Goal: Task Accomplishment & Management: Complete application form

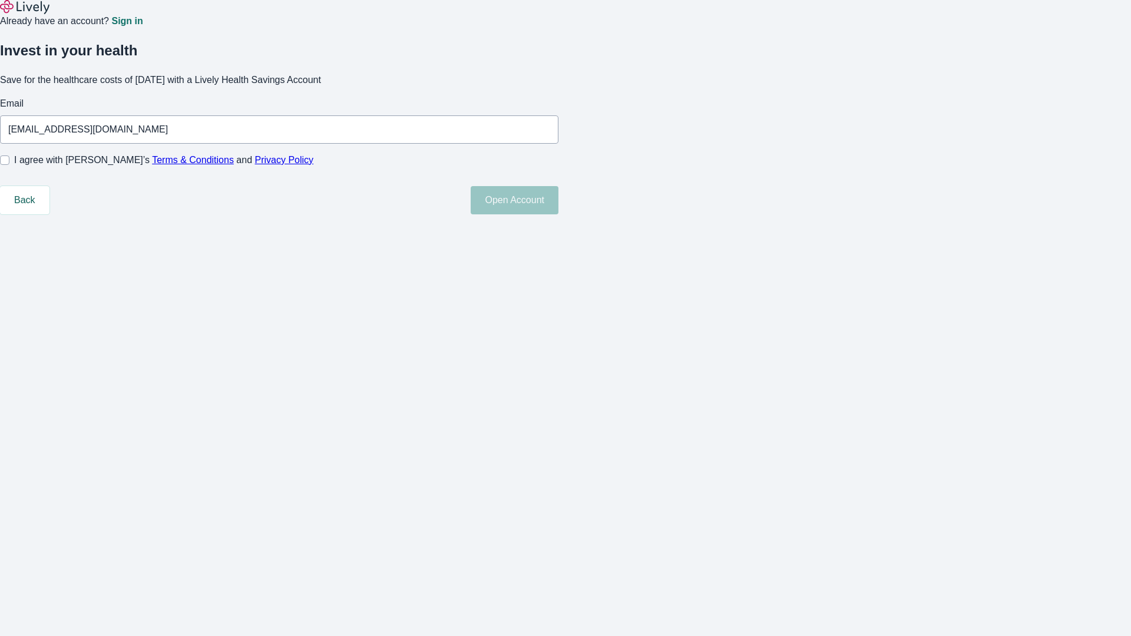
click at [9, 165] on input "I agree with Lively’s Terms & Conditions and Privacy Policy" at bounding box center [4, 160] width 9 height 9
checkbox input "true"
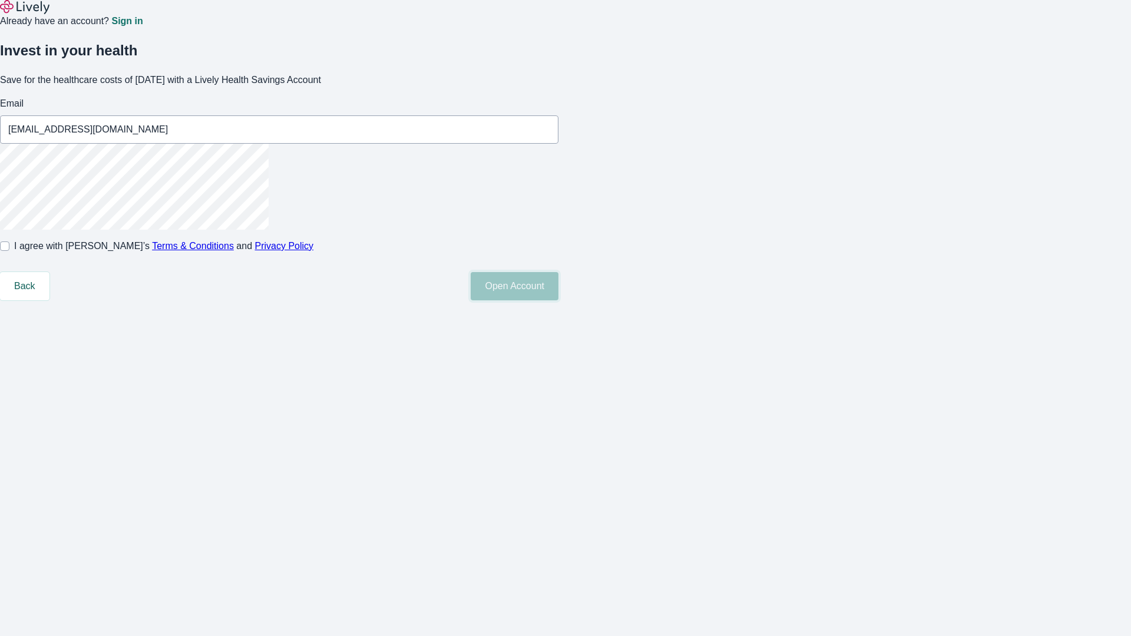
click at [559, 300] on button "Open Account" at bounding box center [515, 286] width 88 height 28
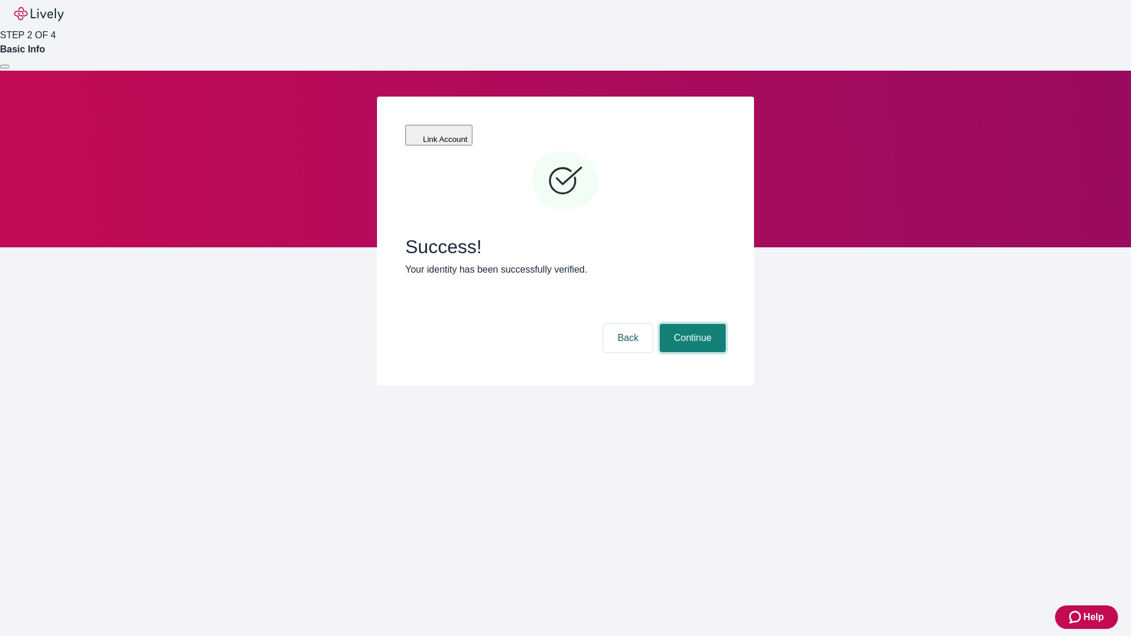
click at [691, 324] on button "Continue" at bounding box center [693, 338] width 66 height 28
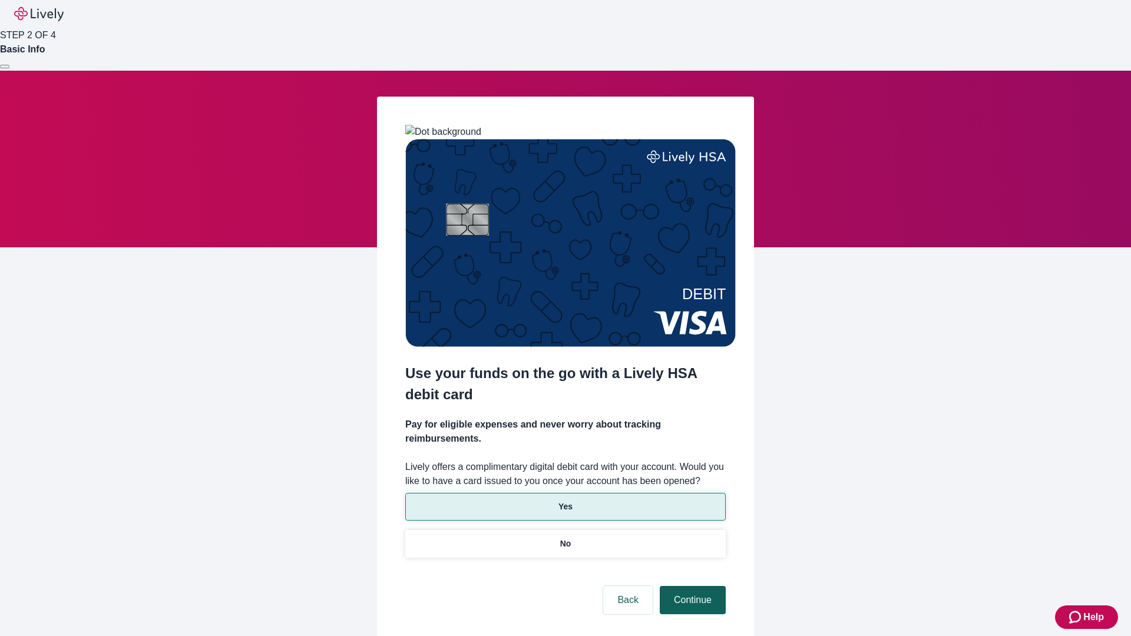
click at [565, 538] on p "No" at bounding box center [565, 544] width 11 height 12
click at [691, 586] on button "Continue" at bounding box center [693, 600] width 66 height 28
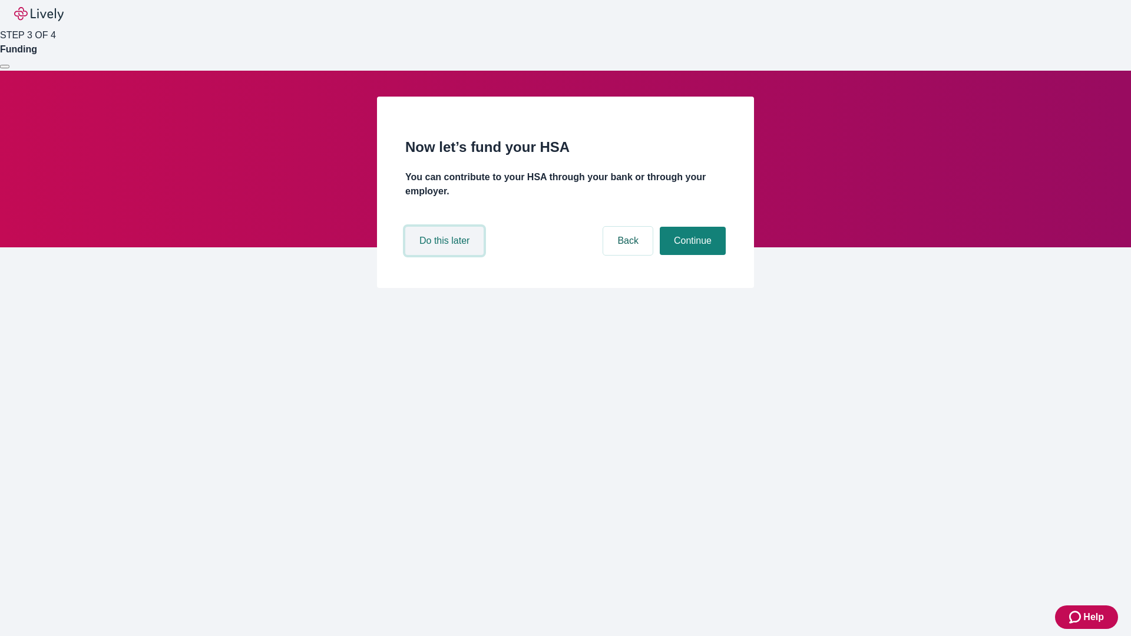
click at [446, 255] on button "Do this later" at bounding box center [444, 241] width 78 height 28
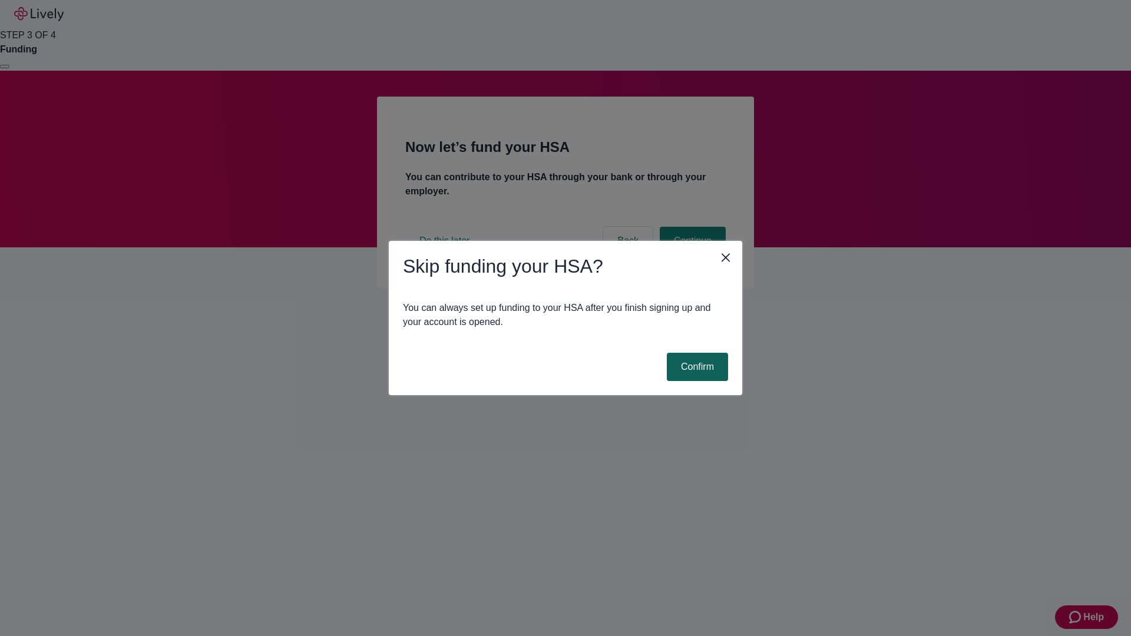
click at [696, 367] on button "Confirm" at bounding box center [697, 367] width 61 height 28
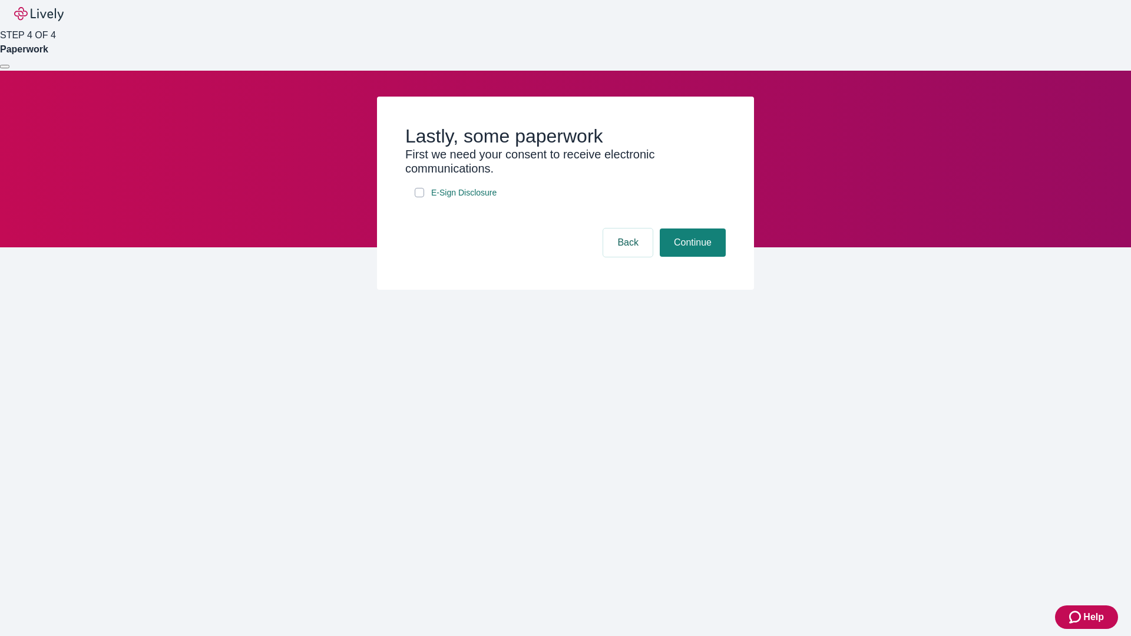
click at [419, 197] on input "E-Sign Disclosure" at bounding box center [419, 192] width 9 height 9
checkbox input "true"
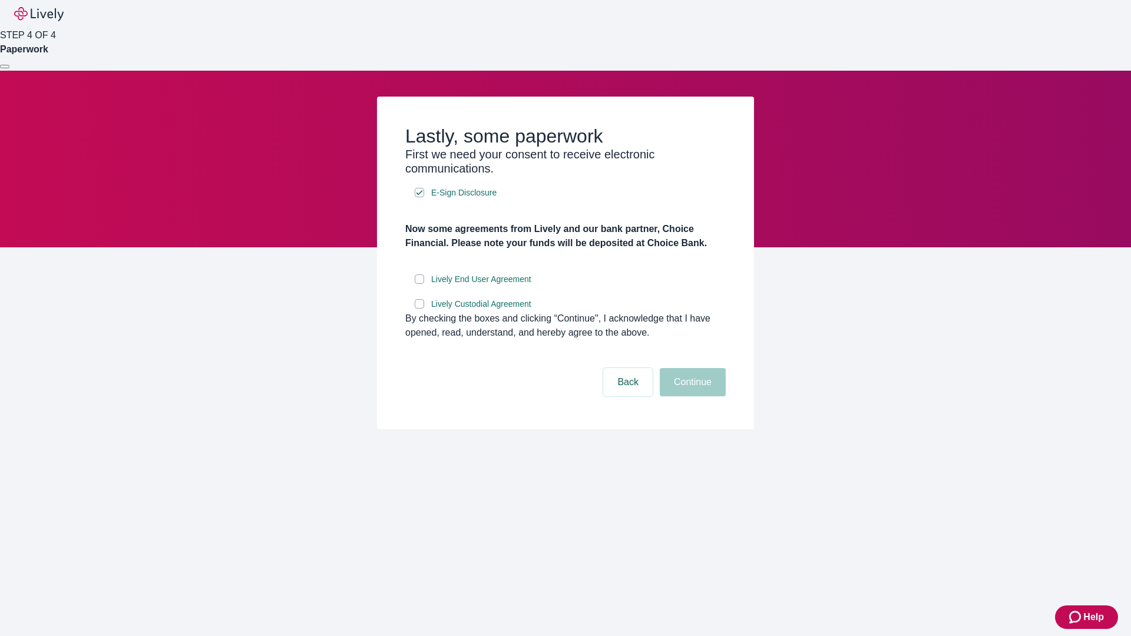
click at [419, 284] on input "Lively End User Agreement" at bounding box center [419, 279] width 9 height 9
checkbox input "true"
click at [419, 309] on input "Lively Custodial Agreement" at bounding box center [419, 303] width 9 height 9
checkbox input "true"
click at [691, 396] on button "Continue" at bounding box center [693, 382] width 66 height 28
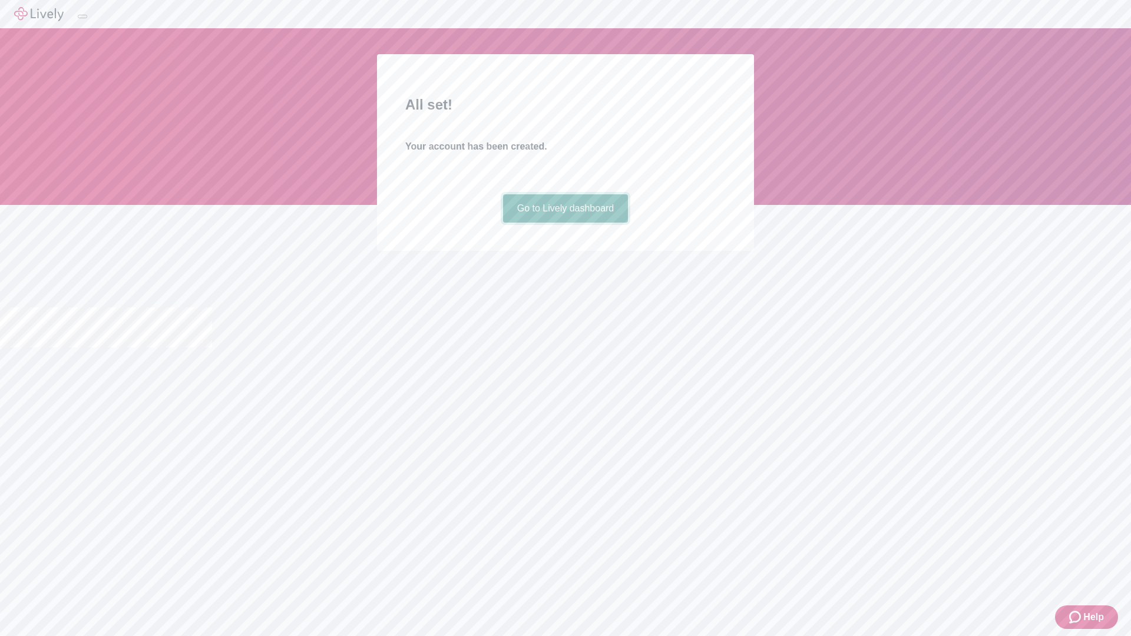
click at [565, 223] on link "Go to Lively dashboard" at bounding box center [565, 208] width 125 height 28
